Goal: Task Accomplishment & Management: Manage account settings

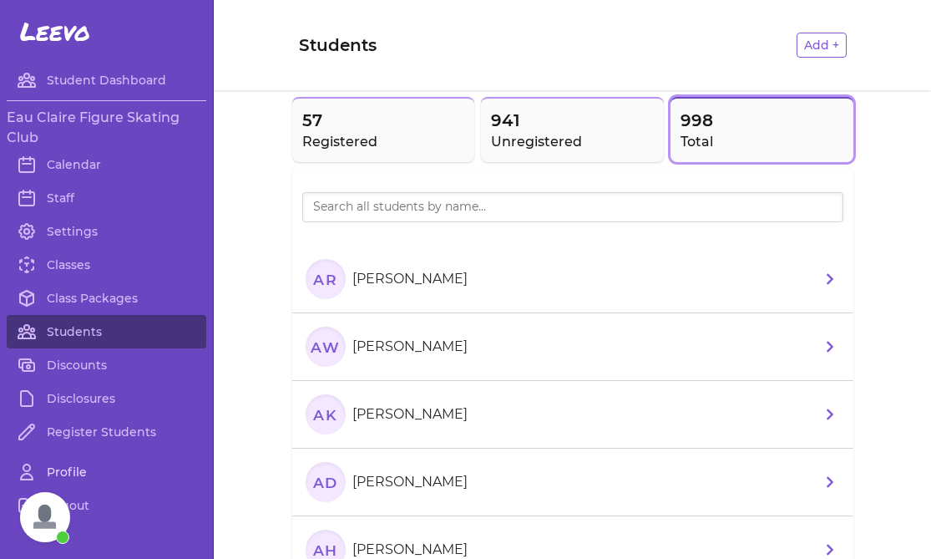
scroll to position [43, 0]
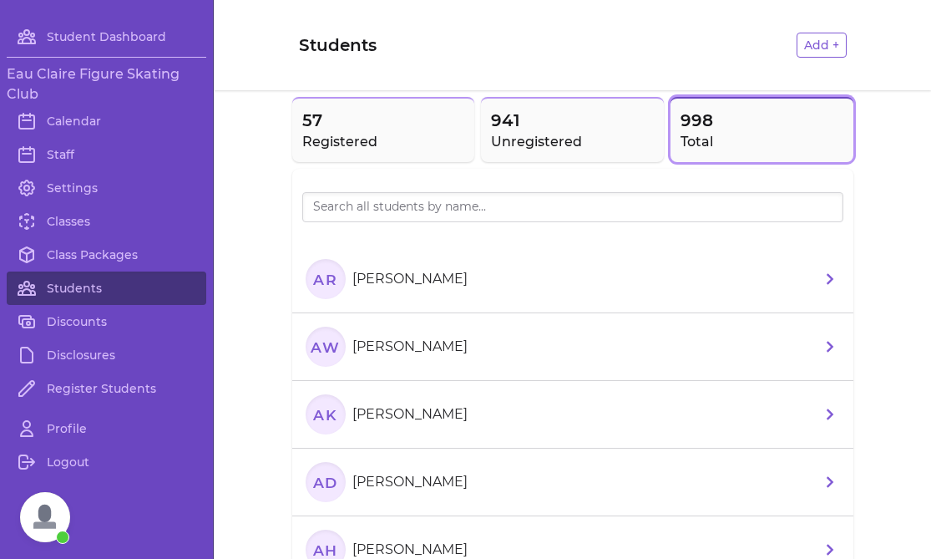
click at [53, 503] on span "Open chat" at bounding box center [45, 517] width 50 height 50
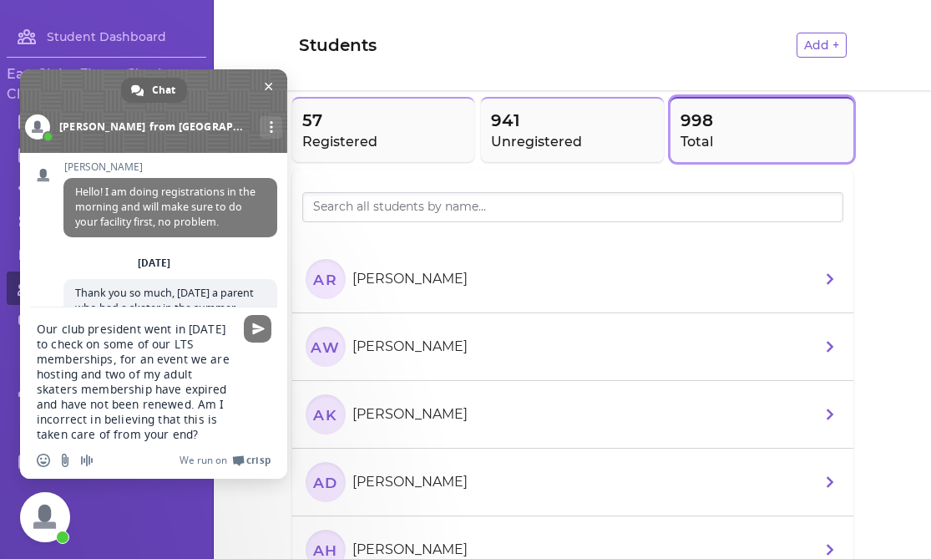
click at [133, 442] on div "Insert an emoji Send a file Audio message We run on Crisp" at bounding box center [153, 460] width 267 height 37
click at [131, 435] on textarea "Our club president went in [DATE] to check on some of our LTS memberships, for …" at bounding box center [135, 381] width 197 height 120
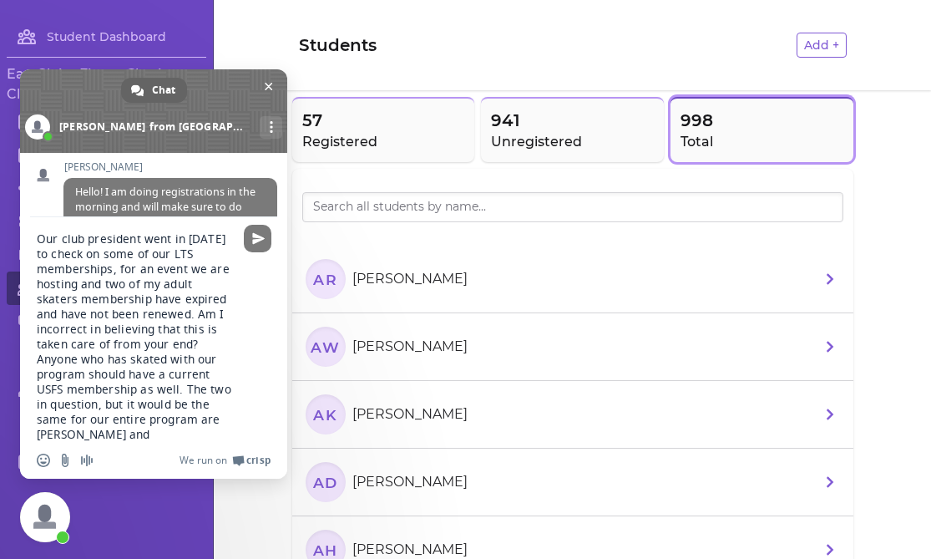
type textarea "Our club president went in [DATE] to check on some of our LTS memberships, for …"
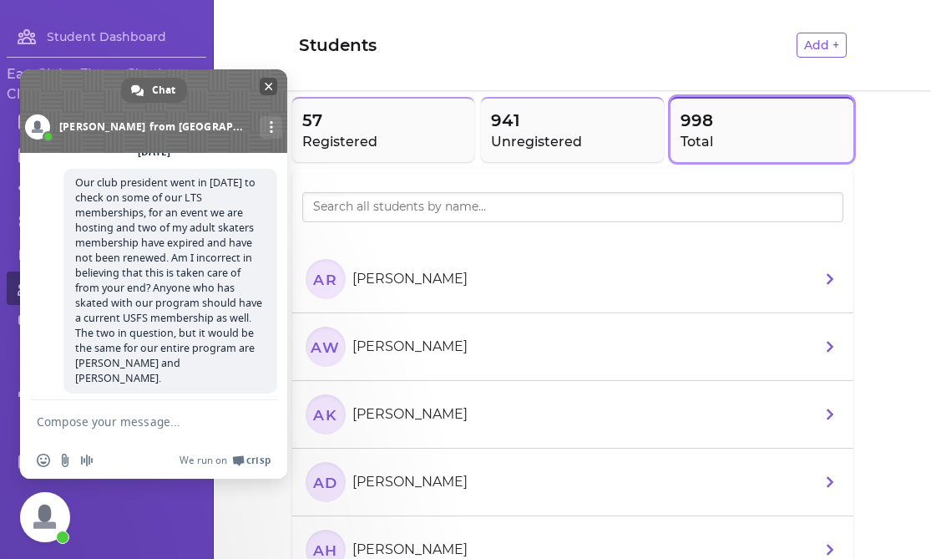
scroll to position [613, 0]
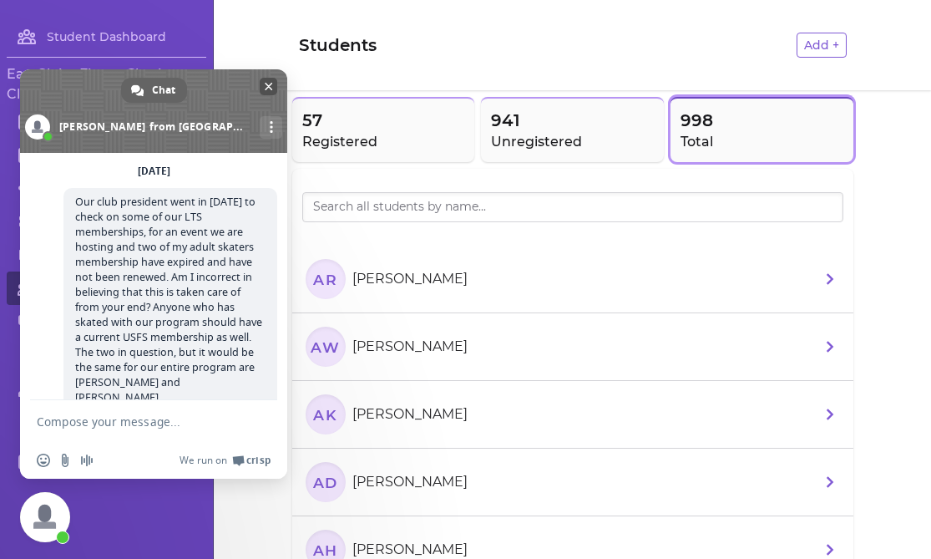
click at [230, 81] on span at bounding box center [153, 110] width 267 height 83
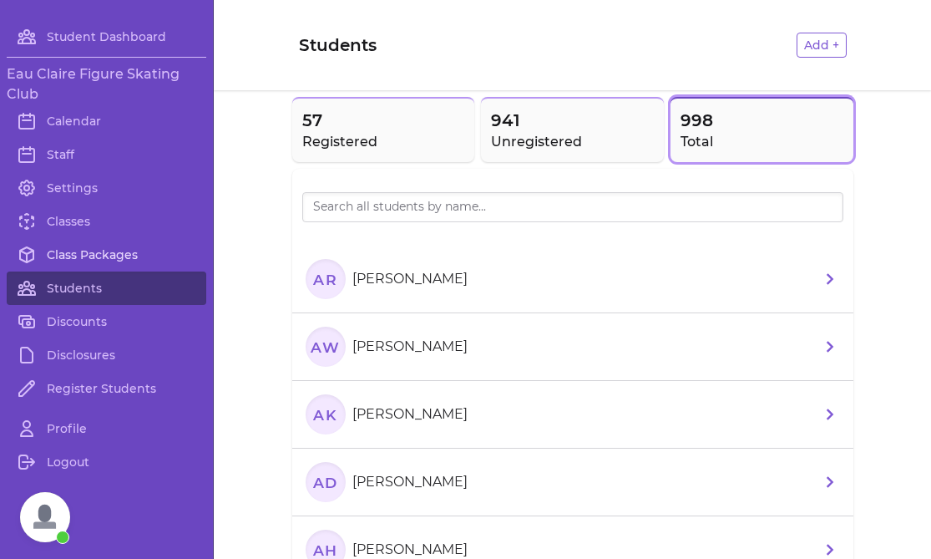
click at [114, 260] on link "Class Packages" at bounding box center [107, 254] width 200 height 33
